Goal: Task Accomplishment & Management: Complete application form

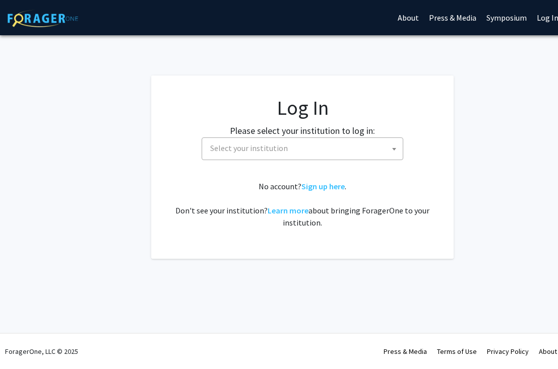
select select
click at [300, 153] on span "Select your institution" at bounding box center [304, 148] width 197 height 21
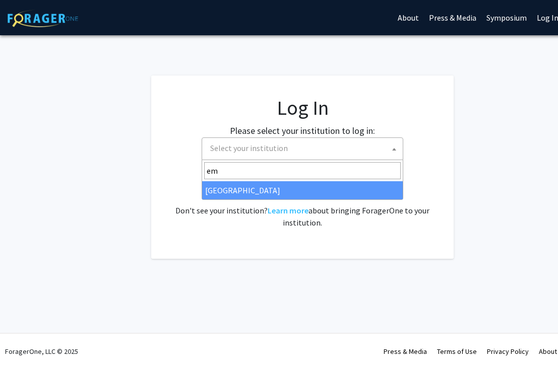
type input "em"
select select "12"
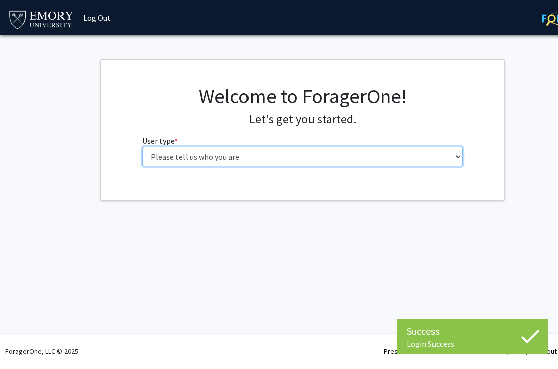
click at [223, 160] on select "Please tell us who you are Undergraduate Student Master's Student Doctoral Cand…" at bounding box center [302, 156] width 321 height 19
select select "1: undergrad"
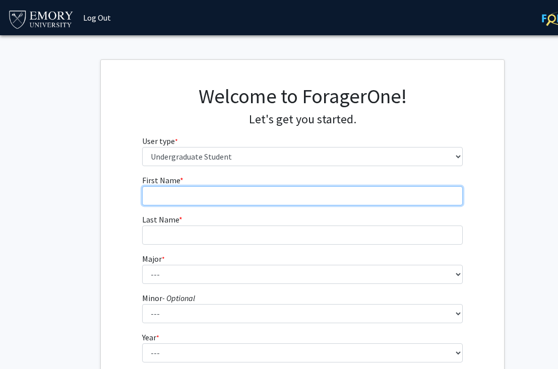
click at [193, 195] on input "First Name * required" at bounding box center [302, 195] width 321 height 19
type input "[PERSON_NAME]"
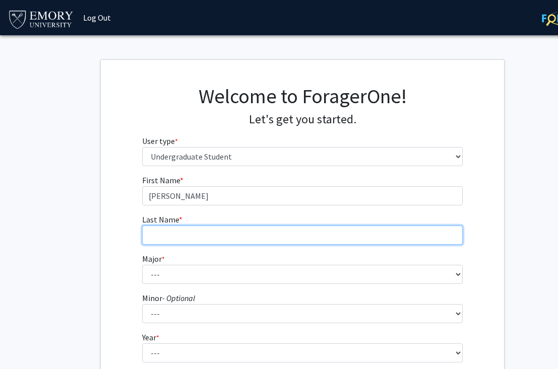
type input "[PERSON_NAME]"
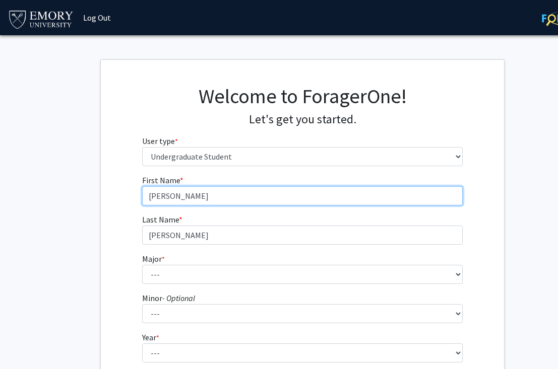
scroll to position [60, 0]
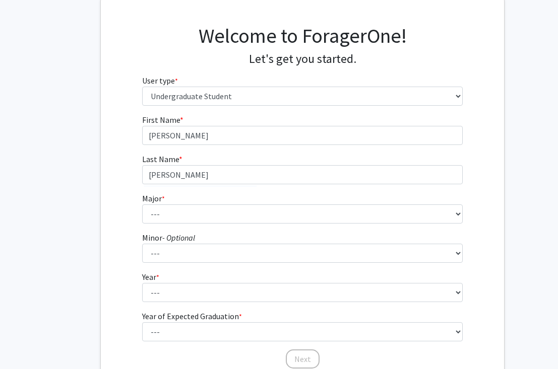
click at [206, 224] on form "First Name * required [PERSON_NAME] Last Name * required [PERSON_NAME] * requir…" at bounding box center [302, 237] width 321 height 246
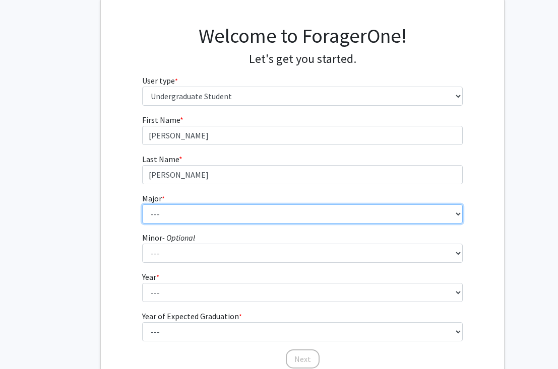
click at [206, 218] on select "--- Accounting African American Studies African Studies American Studies Analyt…" at bounding box center [302, 214] width 321 height 19
select select "56: 1016"
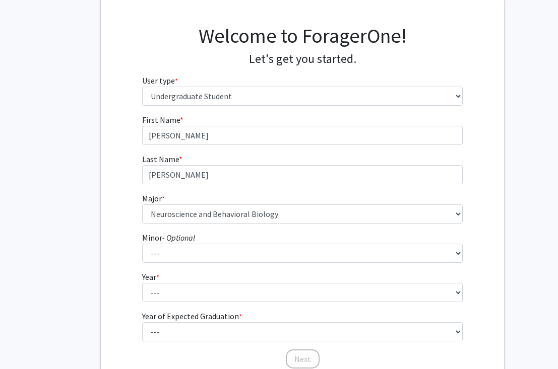
click at [178, 282] on fg-select "Year * required --- First-year Sophomore Junior Senior Postbaccalaureate Certif…" at bounding box center [302, 286] width 321 height 31
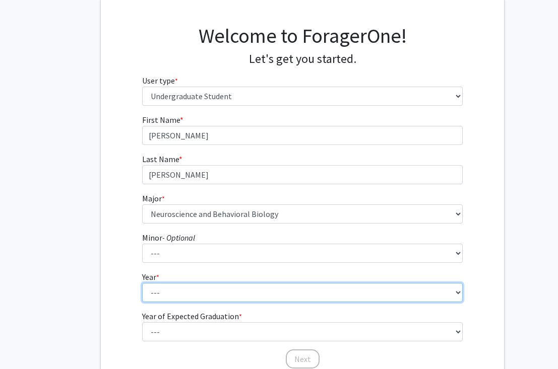
click at [178, 287] on select "--- First-year Sophomore Junior Senior Postbaccalaureate Certificate" at bounding box center [302, 292] width 321 height 19
select select "3: junior"
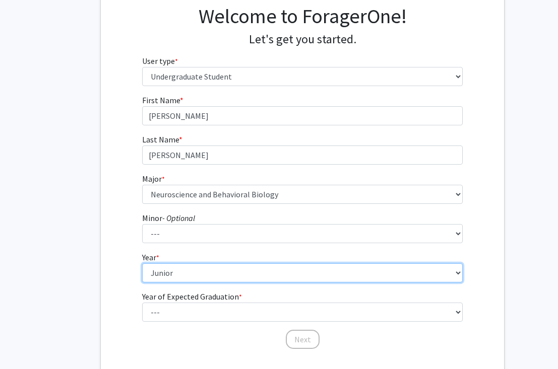
scroll to position [103, 0]
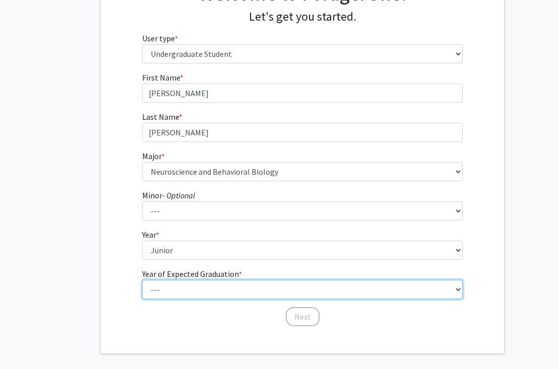
click at [180, 292] on select "--- 2025 2026 2027 2028 2029 2030 2031 2032 2033 2034" at bounding box center [302, 289] width 321 height 19
select select "3: 2027"
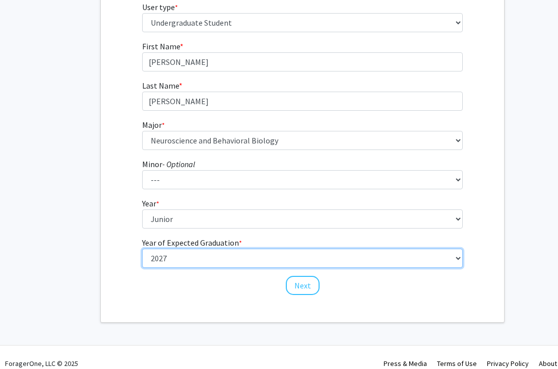
scroll to position [146, 0]
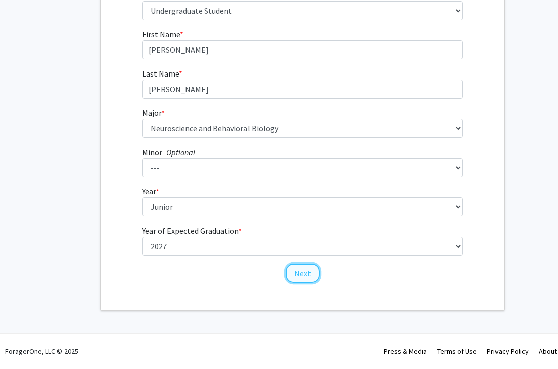
click at [297, 269] on button "Next" at bounding box center [303, 273] width 34 height 19
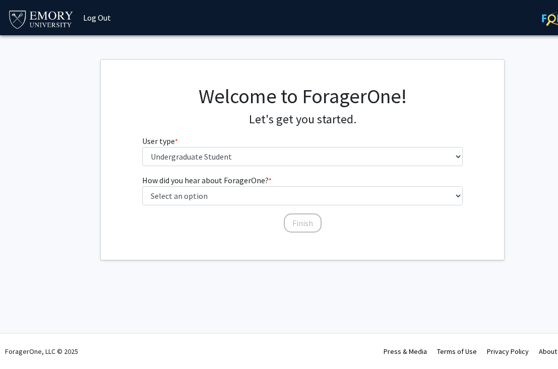
scroll to position [0, 0]
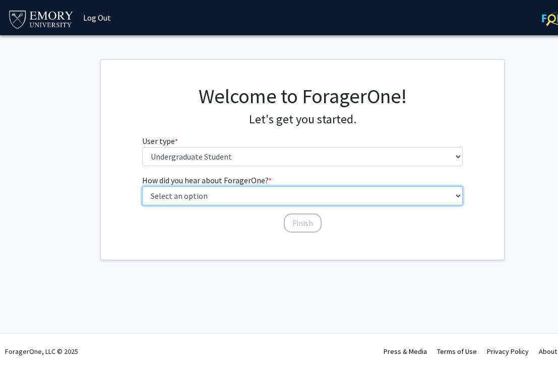
click at [234, 197] on select "Select an option Peer/student recommendation Faculty/staff recommendation Unive…" at bounding box center [302, 195] width 321 height 19
click at [266, 196] on select "Select an option Peer/student recommendation Faculty/staff recommendation Unive…" at bounding box center [302, 195] width 321 height 19
click at [277, 198] on select "Select an option Peer/student recommendation Faculty/staff recommendation Unive…" at bounding box center [302, 195] width 321 height 19
select select "1: peer_recommendation"
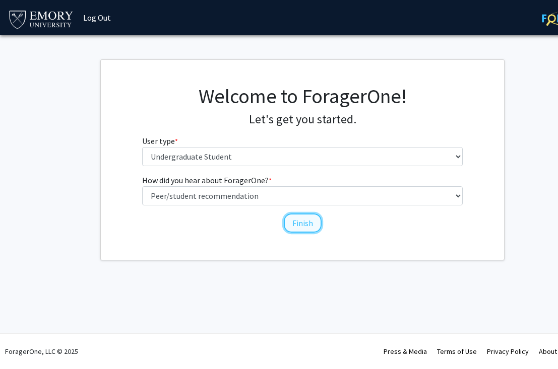
click at [292, 220] on button "Finish" at bounding box center [303, 223] width 38 height 19
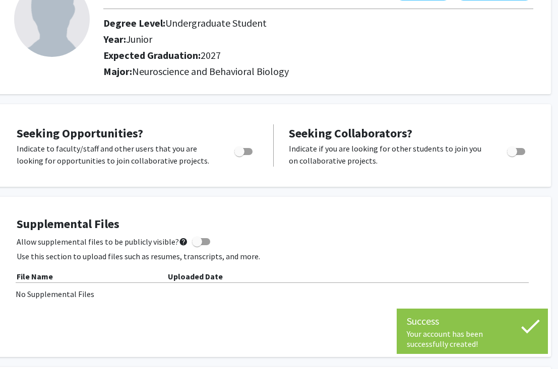
scroll to position [85, 44]
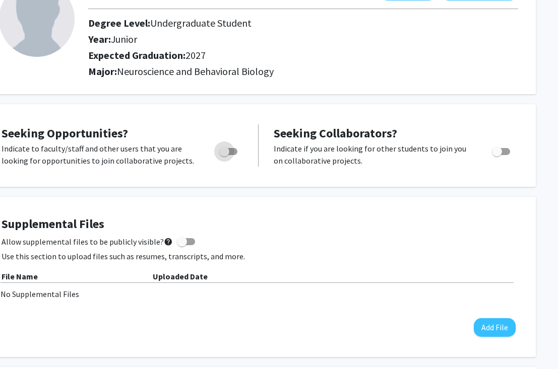
click at [227, 147] on span "Toggle" at bounding box center [224, 152] width 10 height 10
click at [224, 155] on input "Are you actively seeking opportunities?" at bounding box center [224, 155] width 1 height 1
checkbox input "true"
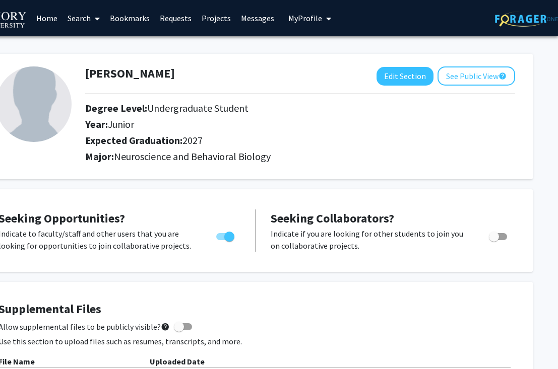
scroll to position [0, 0]
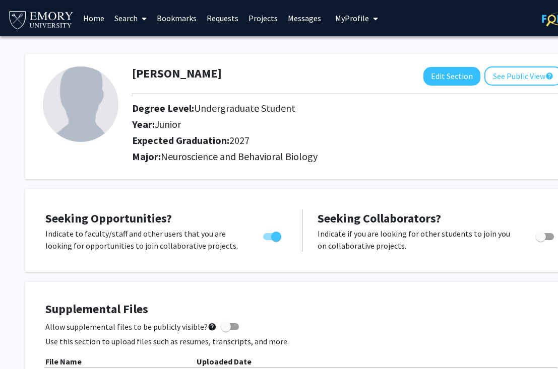
click at [97, 19] on link "Home" at bounding box center [93, 18] width 31 height 35
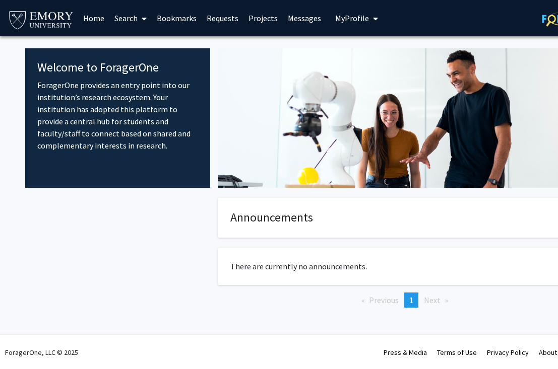
scroll to position [1, 0]
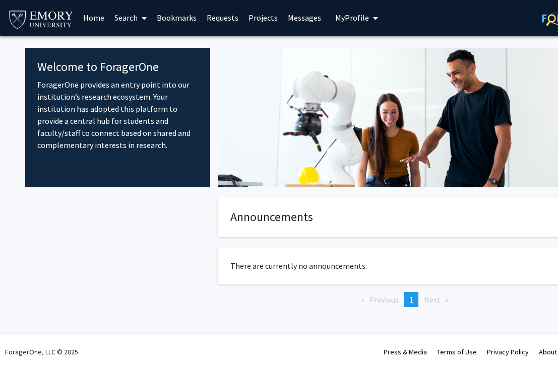
click at [137, 19] on link "Search" at bounding box center [130, 17] width 42 height 35
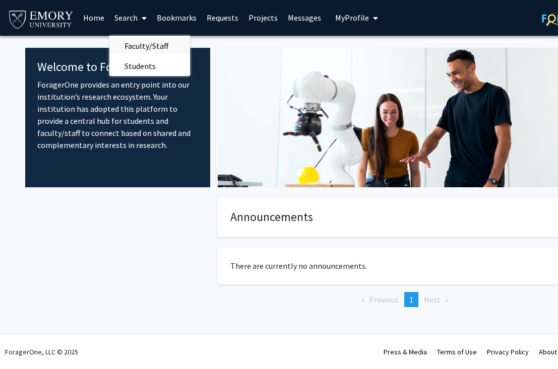
click at [156, 47] on span "Faculty/Staff" at bounding box center [146, 46] width 74 height 20
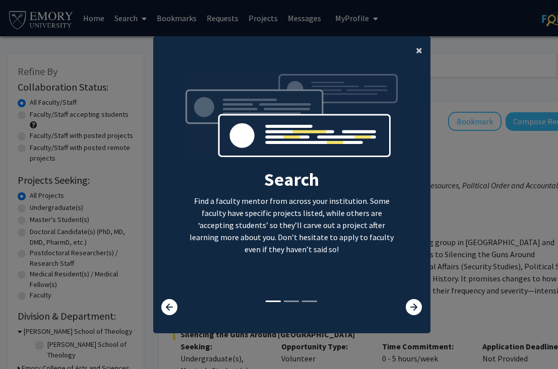
click at [416, 54] on span "×" at bounding box center [419, 50] width 7 height 16
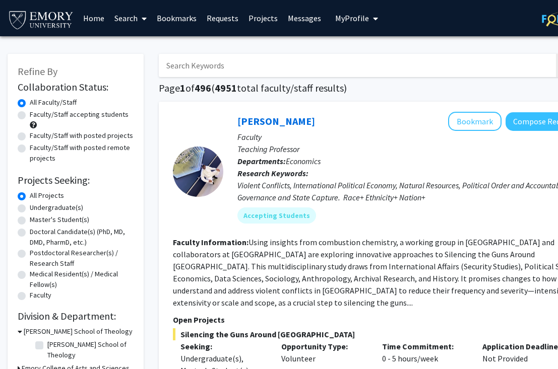
click at [52, 205] on label "Undergraduate(s)" at bounding box center [56, 208] width 53 height 11
click at [36, 205] on input "Undergraduate(s)" at bounding box center [33, 206] width 7 height 7
radio input "true"
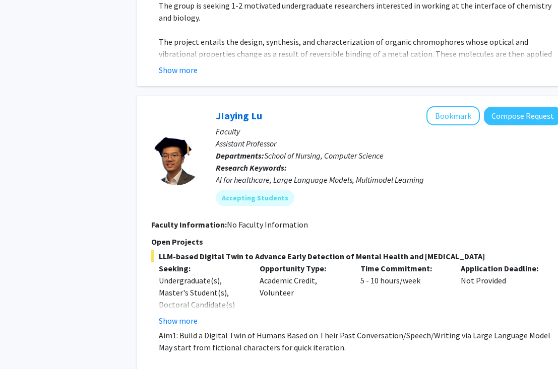
scroll to position [2023, 22]
